Goal: Information Seeking & Learning: Learn about a topic

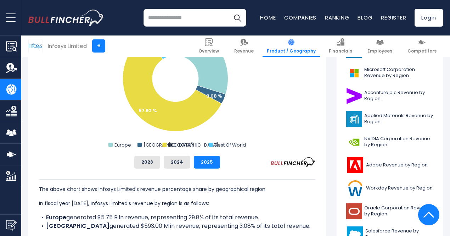
scroll to position [242, 0]
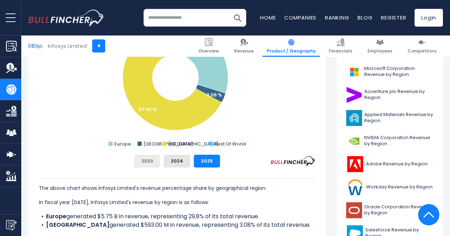
click at [144, 160] on button "2023" at bounding box center [147, 161] width 26 height 13
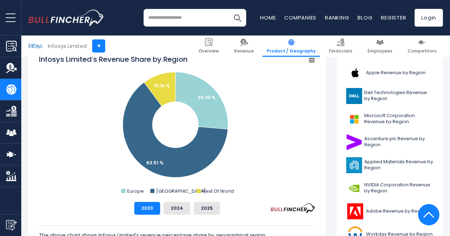
scroll to position [195, 0]
click at [198, 211] on button "2025" at bounding box center [207, 208] width 26 height 13
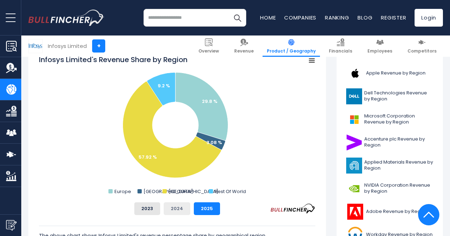
click at [174, 207] on button "2024" at bounding box center [177, 208] width 27 height 13
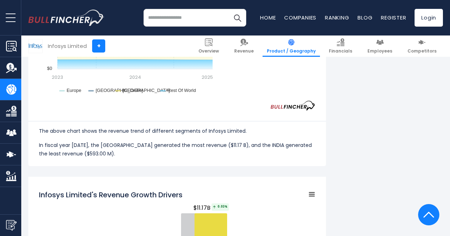
scroll to position [737, 0]
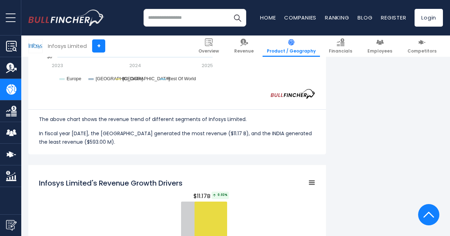
click at [373, 168] on div "Infosys Limited's Revenue by Region In fiscal year [DATE], Infosys Limited's re…" at bounding box center [235, 133] width 415 height 1423
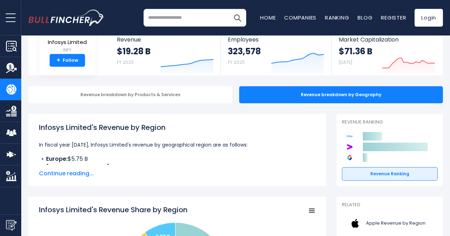
scroll to position [45, 0]
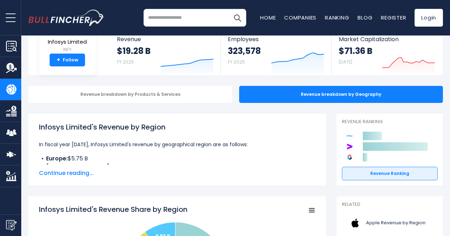
click at [72, 171] on span "Continue reading..." at bounding box center [177, 173] width 276 height 9
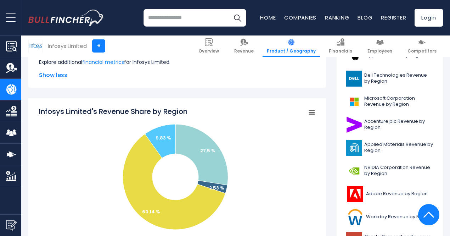
scroll to position [221, 0]
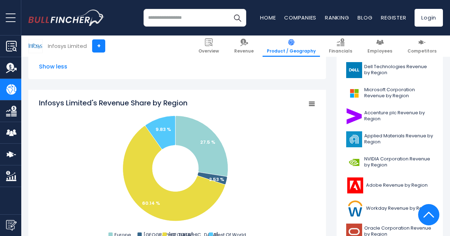
click at [194, 16] on input "search" at bounding box center [195, 18] width 103 height 18
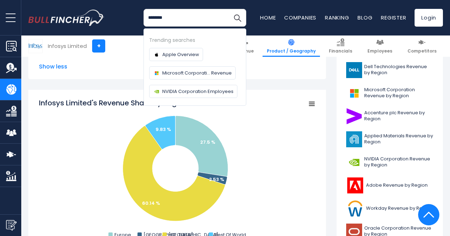
type input "********"
click at [229, 9] on button "Search" at bounding box center [238, 18] width 18 height 18
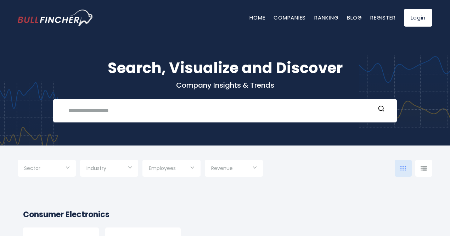
click at [193, 167] on div "Employees" at bounding box center [171, 167] width 58 height 17
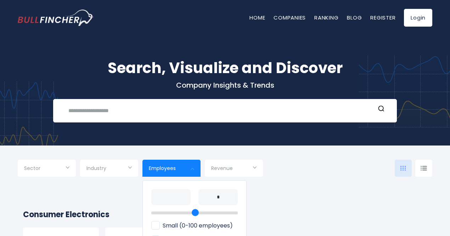
click at [257, 168] on div at bounding box center [225, 118] width 450 height 236
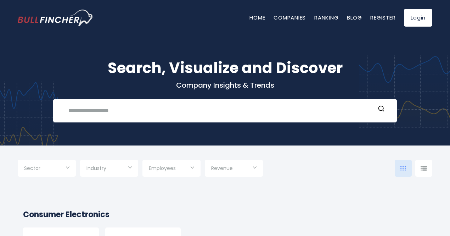
click at [257, 168] on div "Revenue" at bounding box center [234, 167] width 58 height 17
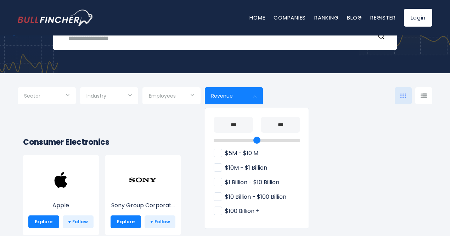
scroll to position [67, 0]
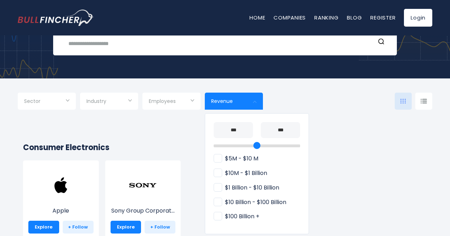
click at [339, 205] on div at bounding box center [225, 118] width 450 height 236
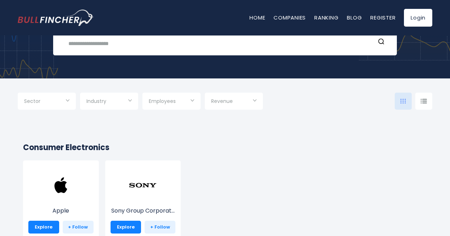
scroll to position [0, 0]
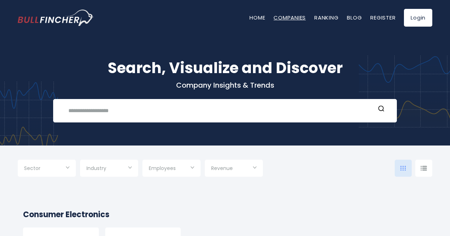
click at [293, 19] on link "Companies" at bounding box center [290, 17] width 32 height 7
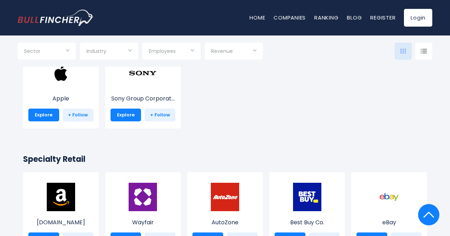
scroll to position [136, 0]
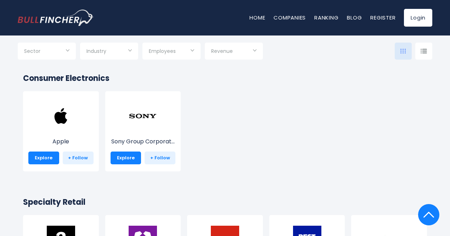
click at [129, 48] on input "Selection" at bounding box center [108, 51] width 45 height 13
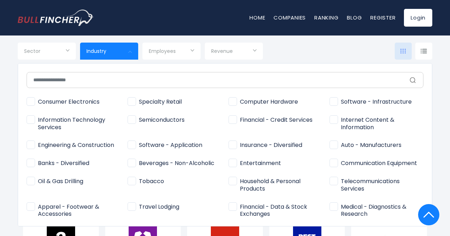
click at [28, 121] on span "Information Technology Services" at bounding box center [74, 123] width 94 height 15
type input "**********"
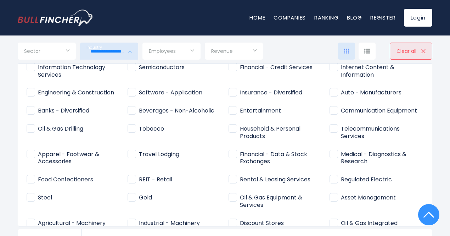
scroll to position [0, 0]
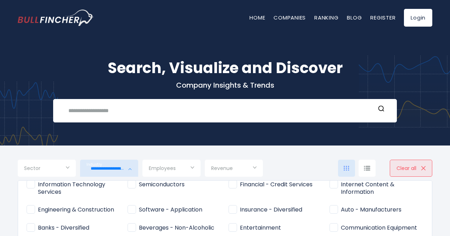
click at [423, 169] on div at bounding box center [225, 118] width 450 height 236
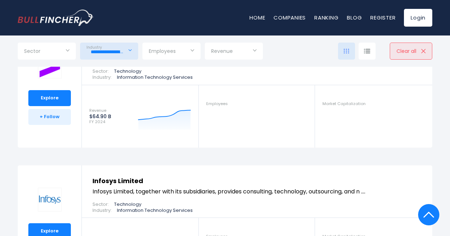
scroll to position [189, 0]
